Goal: Navigation & Orientation: Find specific page/section

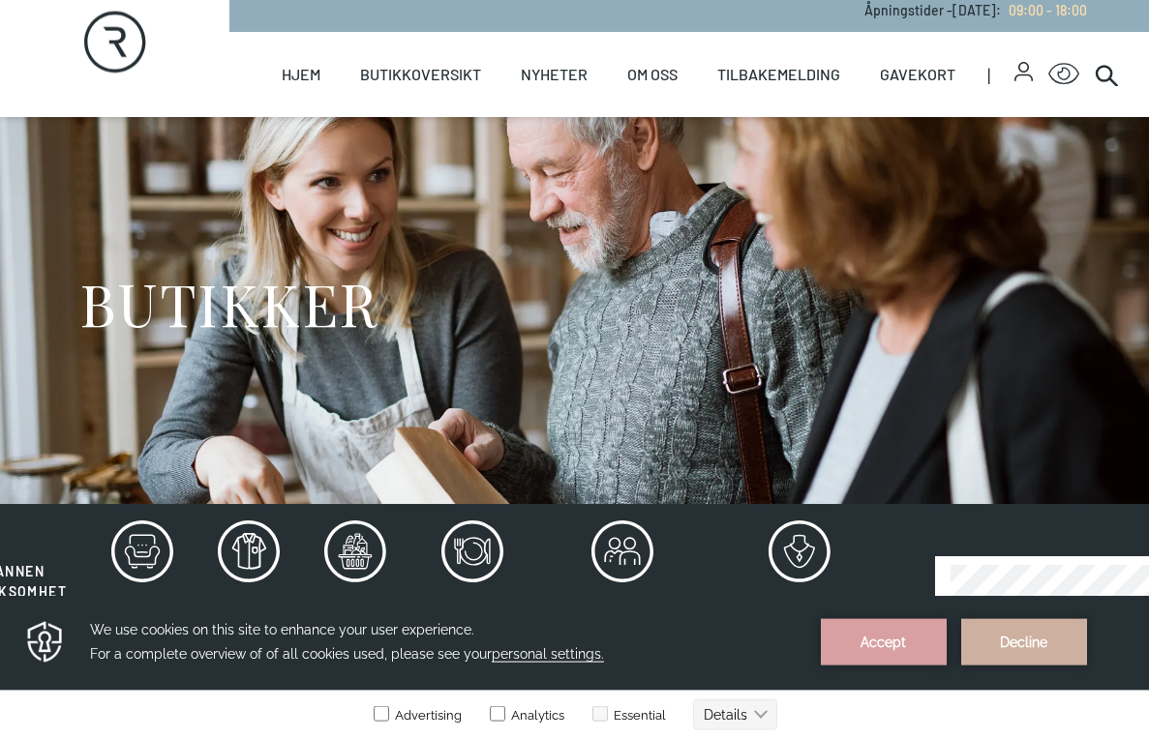
click at [153, 345] on div "BUTIKKER" at bounding box center [574, 310] width 991 height 387
click at [1037, 642] on button "Decline" at bounding box center [1024, 641] width 126 height 46
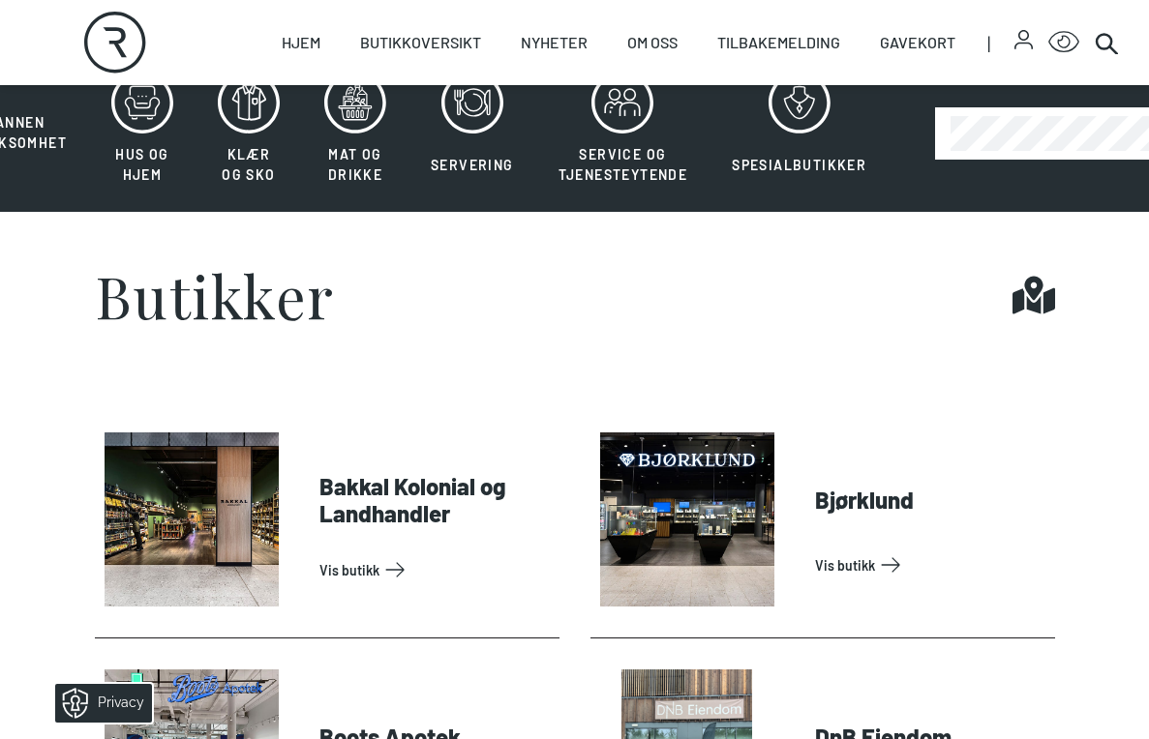
scroll to position [460, 0]
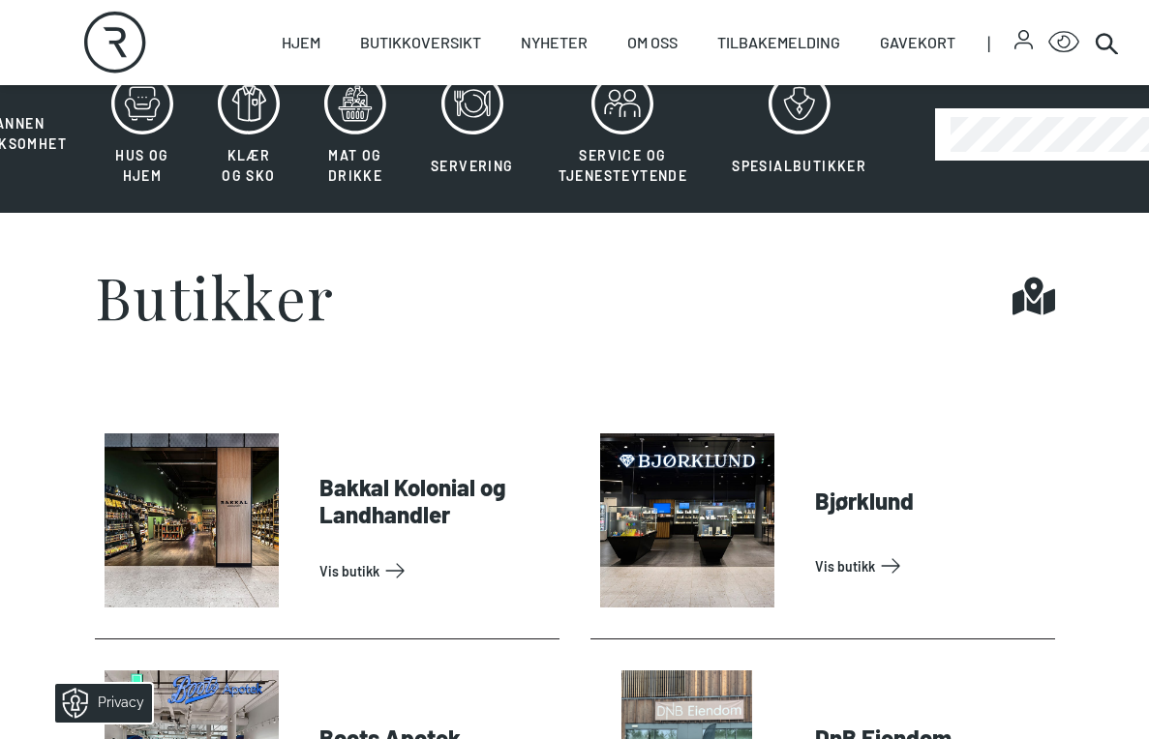
click at [245, 143] on button "Klær og sko" at bounding box center [248, 135] width 103 height 126
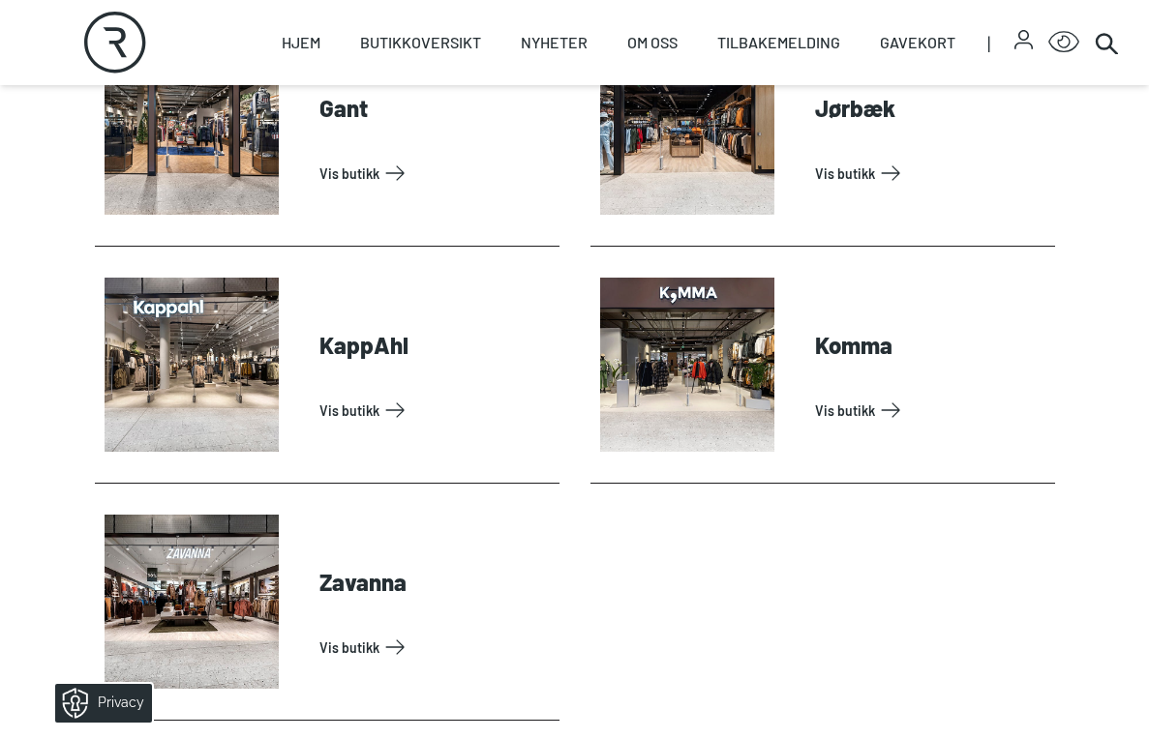
scroll to position [1089, 0]
click at [815, 396] on link "Vis butikk" at bounding box center [931, 411] width 232 height 31
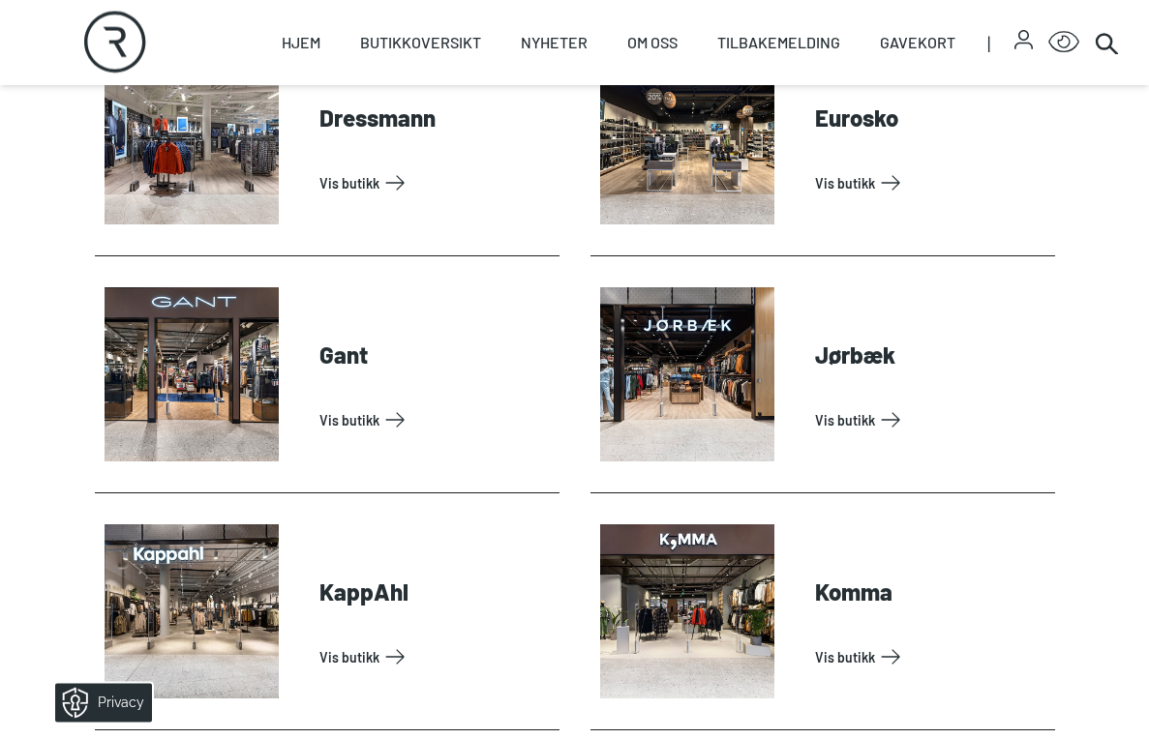
scroll to position [858, 0]
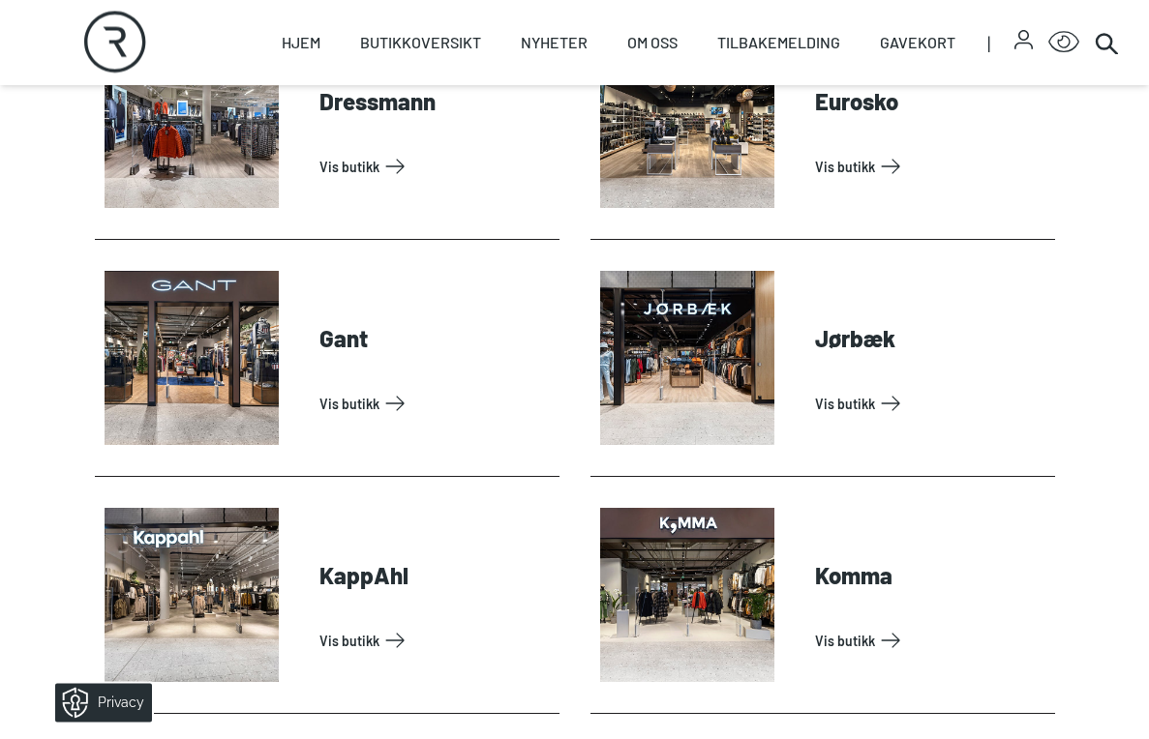
click at [319, 389] on link "Vis butikk" at bounding box center [435, 404] width 232 height 31
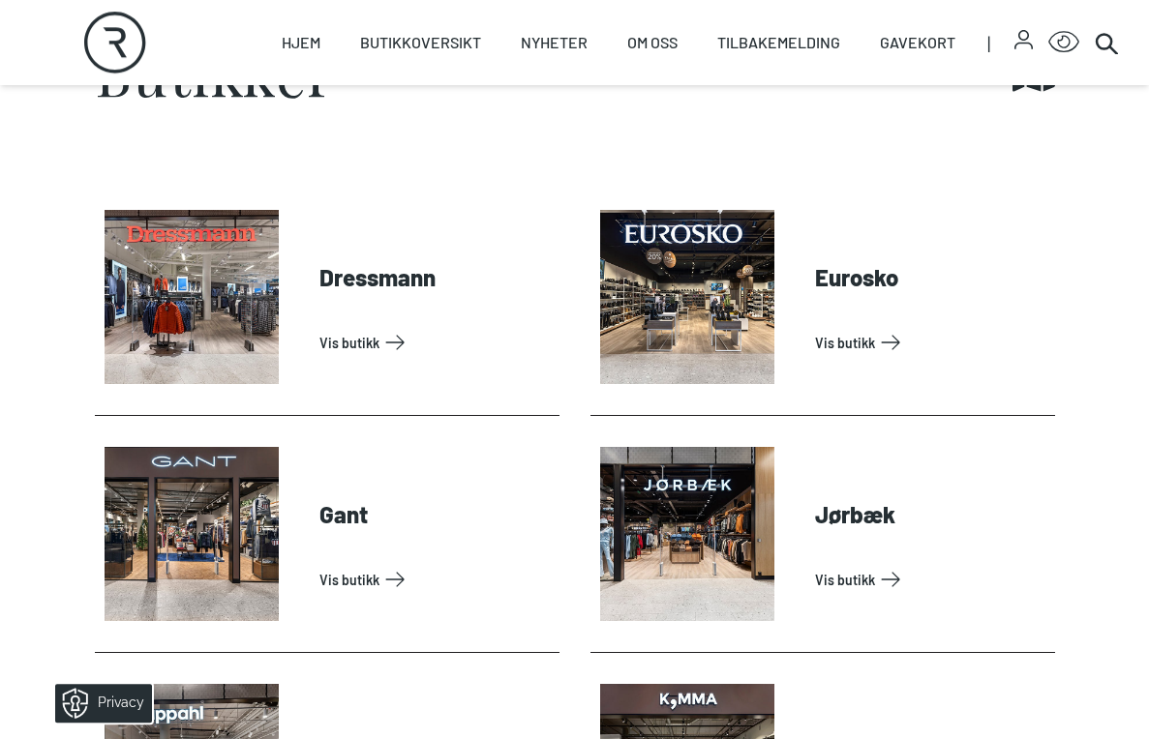
scroll to position [716, 0]
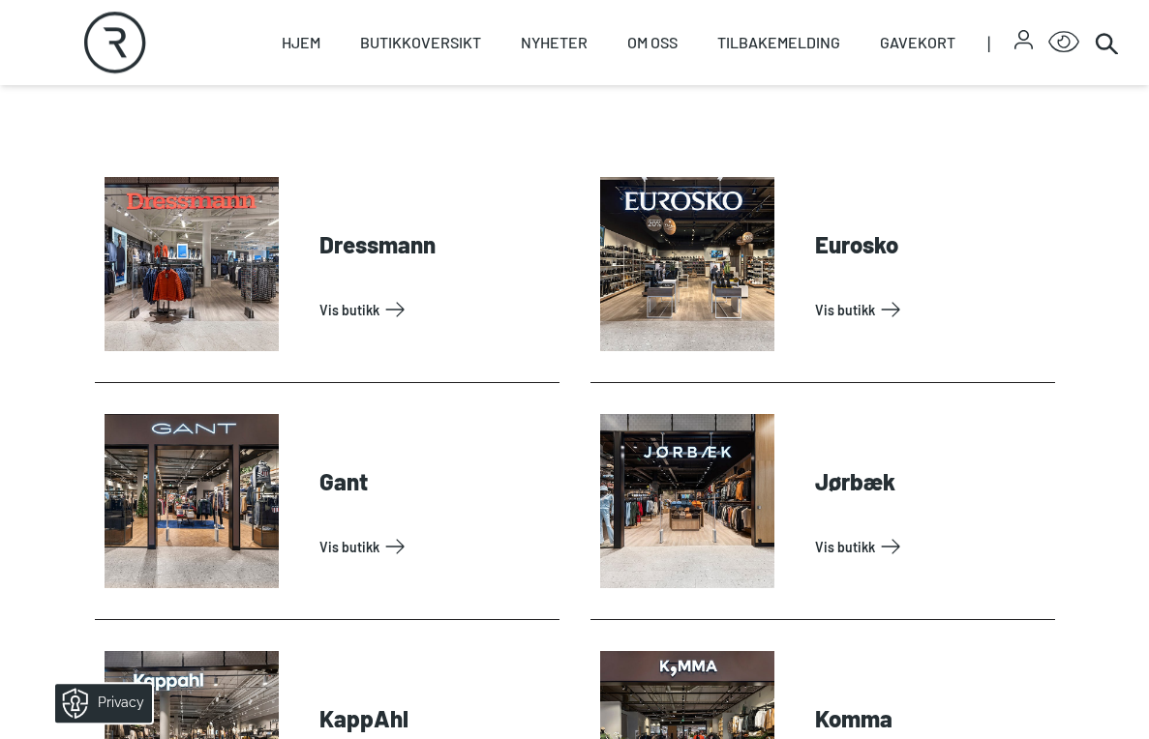
click at [815, 531] on link "Vis butikk" at bounding box center [931, 546] width 232 height 31
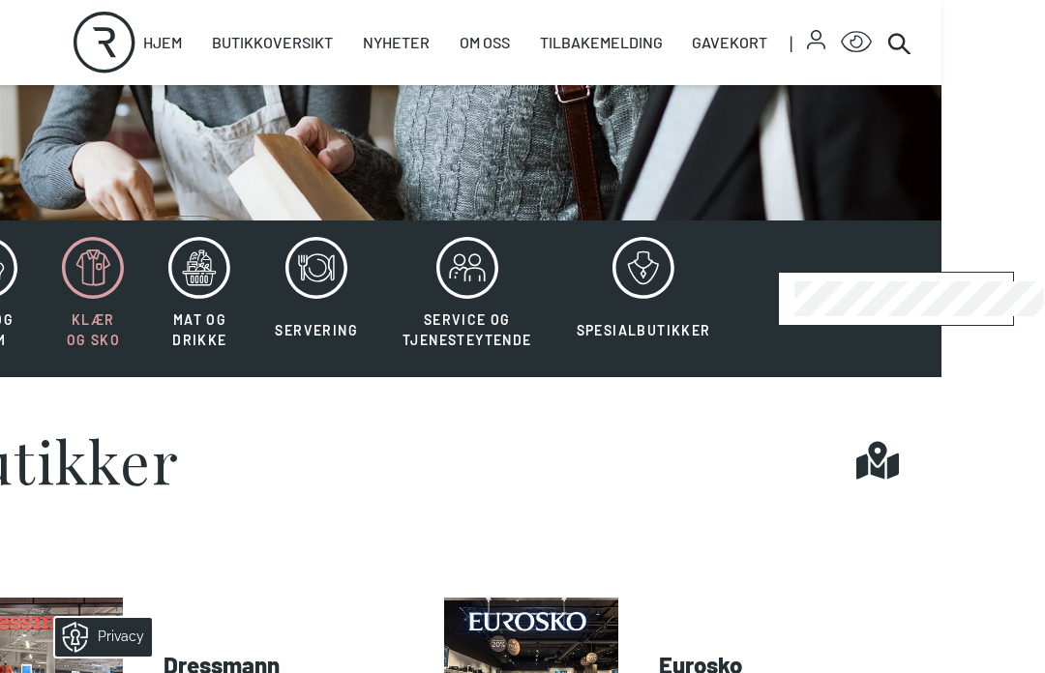
scroll to position [298, 104]
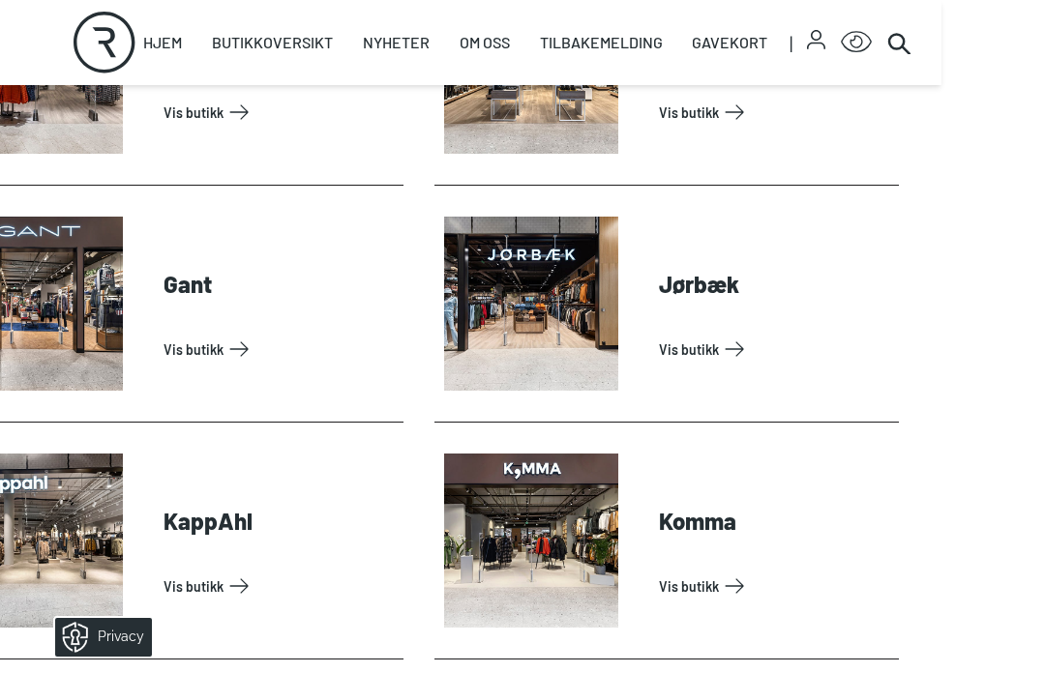
click at [659, 571] on link "Vis butikk" at bounding box center [775, 586] width 232 height 31
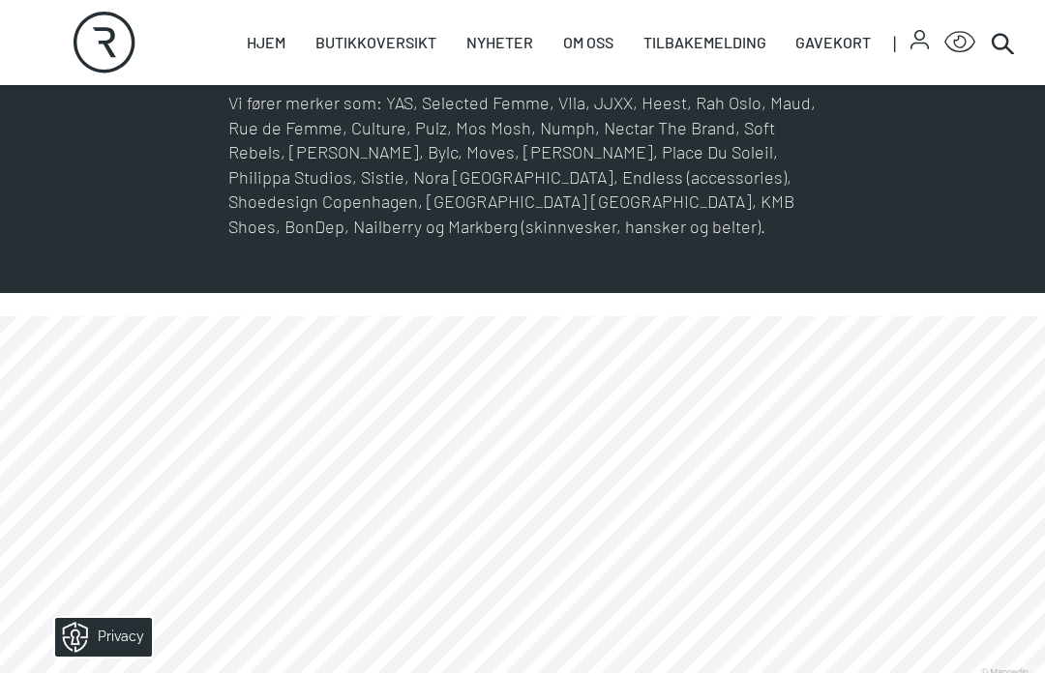
scroll to position [938, 0]
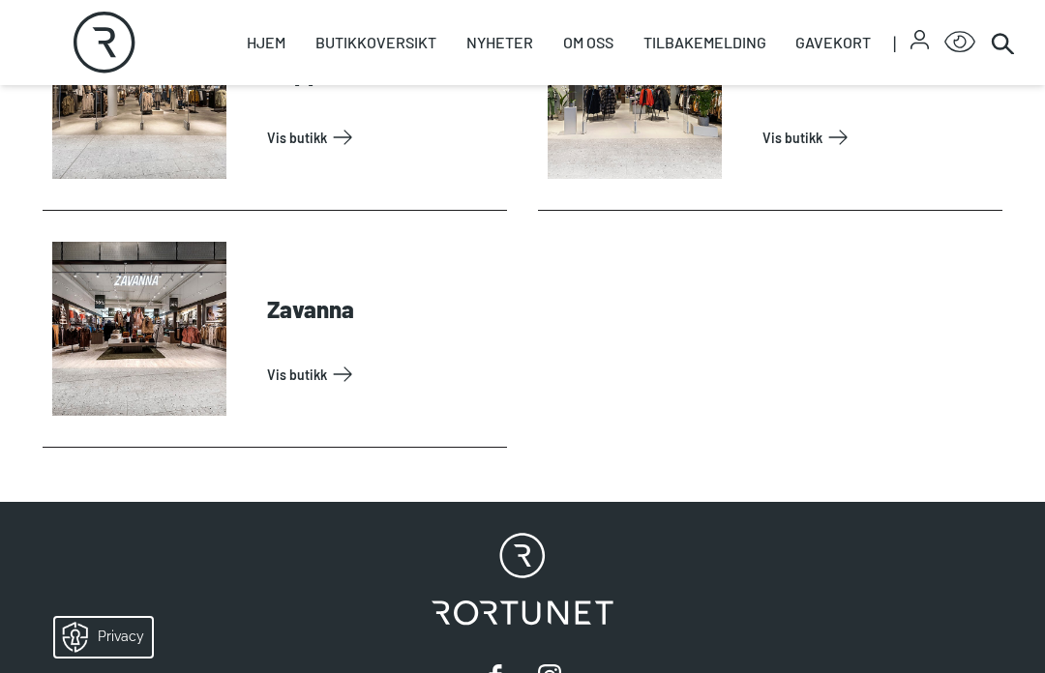
scroll to position [1373, 0]
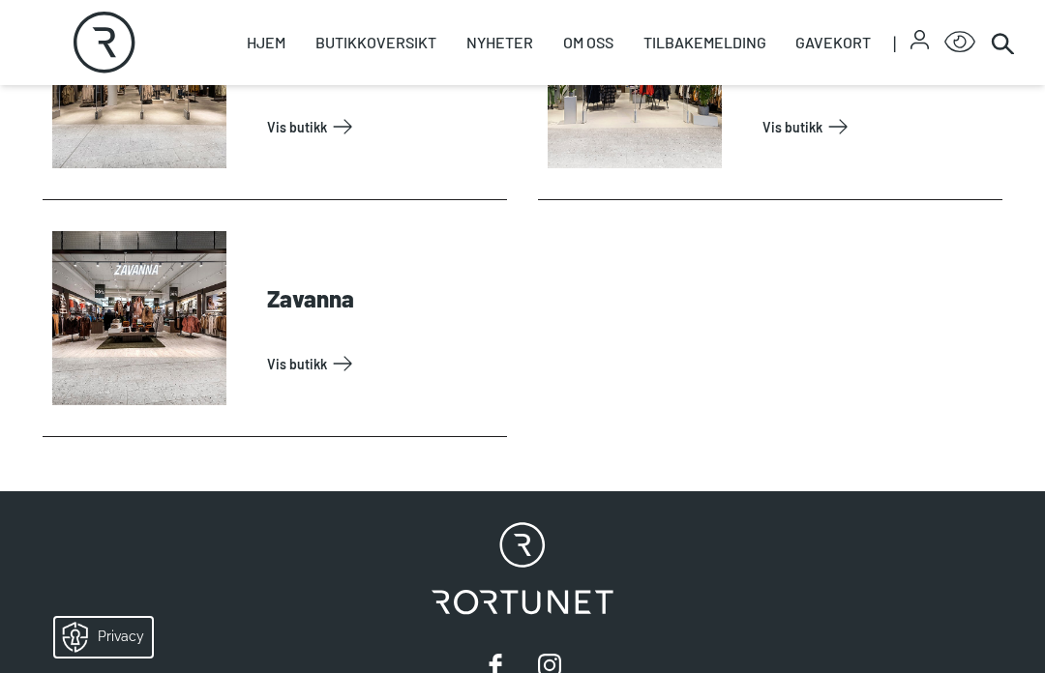
click at [267, 348] on link "Vis butikk" at bounding box center [383, 363] width 232 height 31
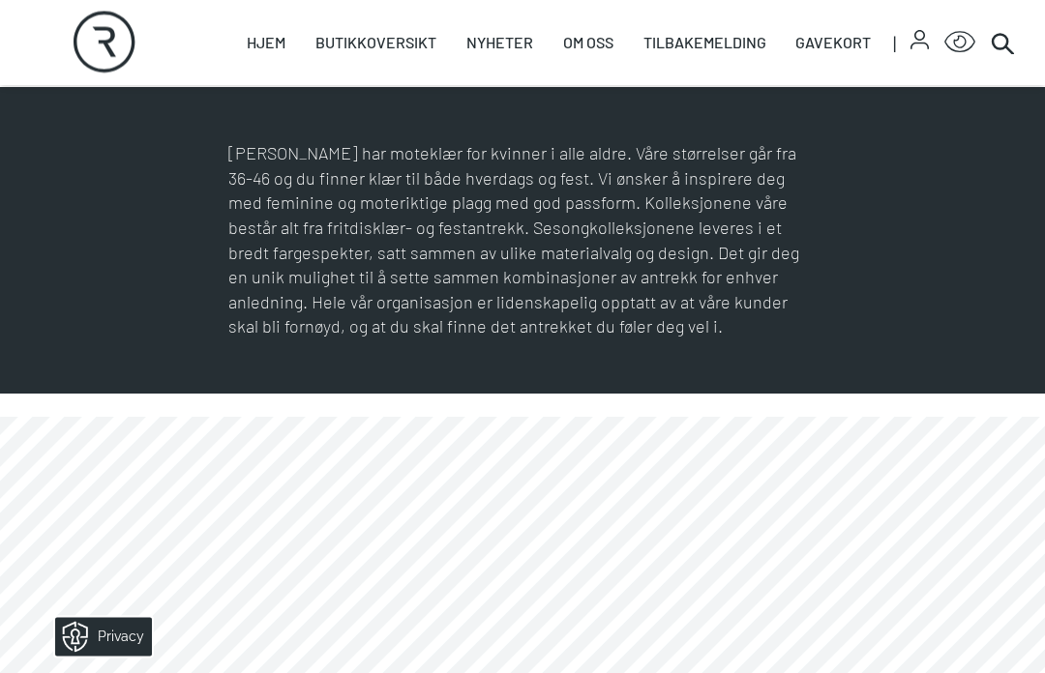
scroll to position [814, 0]
